Goal: Task Accomplishment & Management: Use online tool/utility

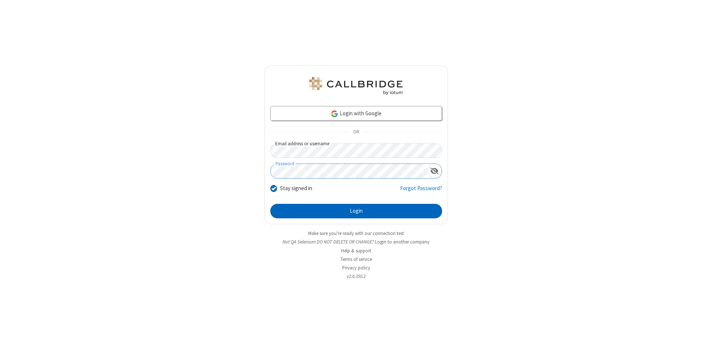
click at [356, 211] on button "Login" at bounding box center [356, 211] width 172 height 15
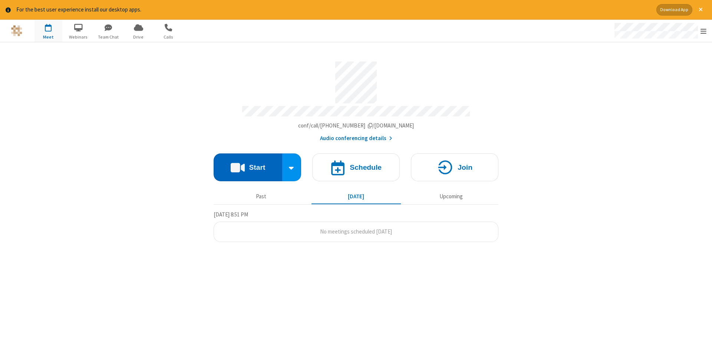
click at [248, 165] on button "Start" at bounding box center [248, 168] width 69 height 28
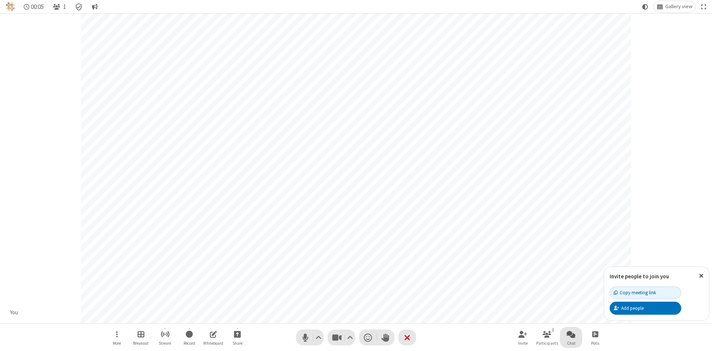
click at [571, 334] on span "Open chat" at bounding box center [571, 334] width 9 height 9
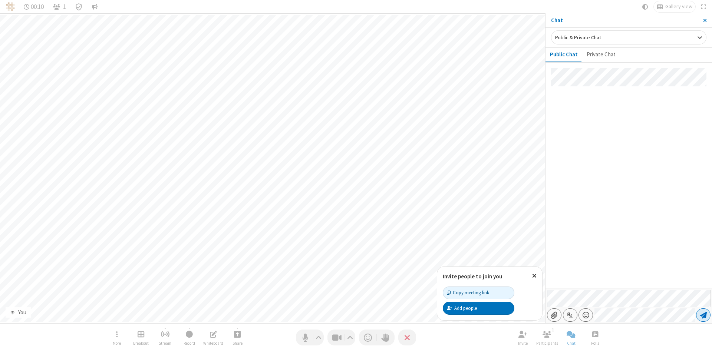
click at [703, 315] on span "Send message" at bounding box center [703, 314] width 7 height 7
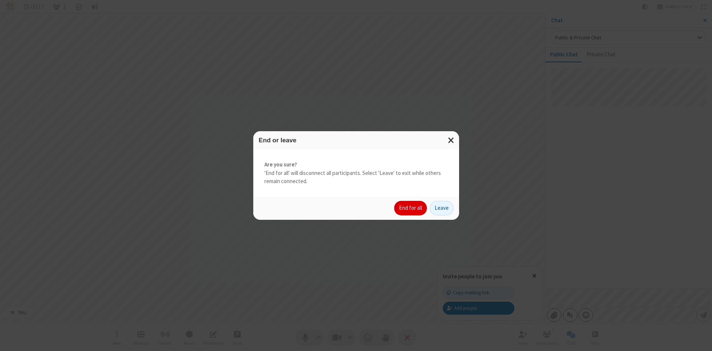
click at [411, 208] on button "End for all" at bounding box center [410, 208] width 33 height 15
